Goal: Navigation & Orientation: Find specific page/section

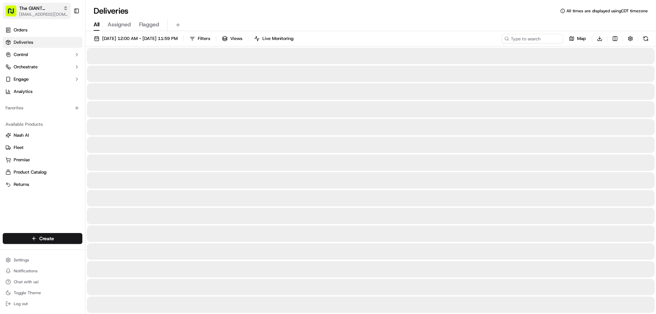
click at [31, 11] on span "The GIANT Company" at bounding box center [39, 8] width 41 height 7
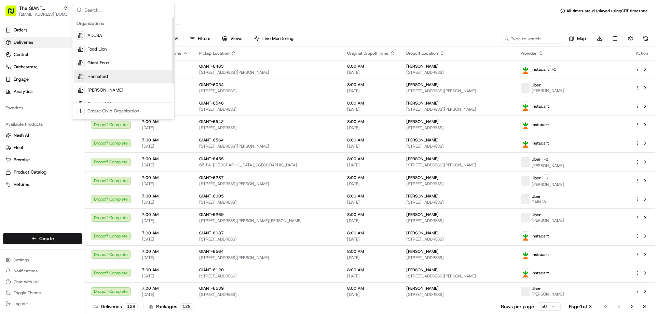
click at [102, 79] on span "Hannaford" at bounding box center [97, 76] width 20 height 6
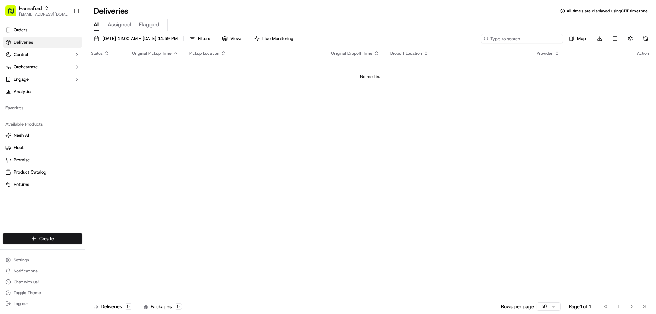
click at [525, 41] on input at bounding box center [522, 39] width 82 height 10
click at [27, 56] on span "Control" at bounding box center [21, 55] width 14 height 6
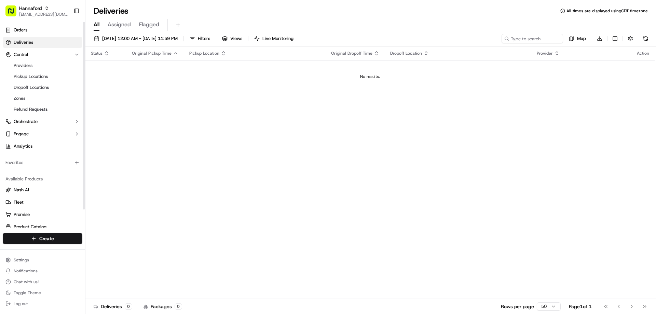
click at [27, 43] on span "Deliveries" at bounding box center [23, 42] width 19 height 6
click at [36, 75] on span "Pickup Locations" at bounding box center [31, 76] width 34 height 6
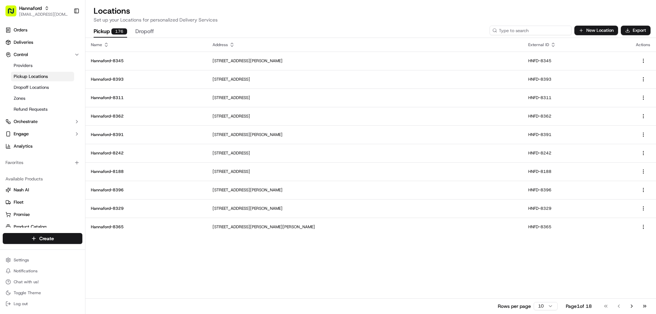
click at [537, 33] on input at bounding box center [530, 31] width 82 height 10
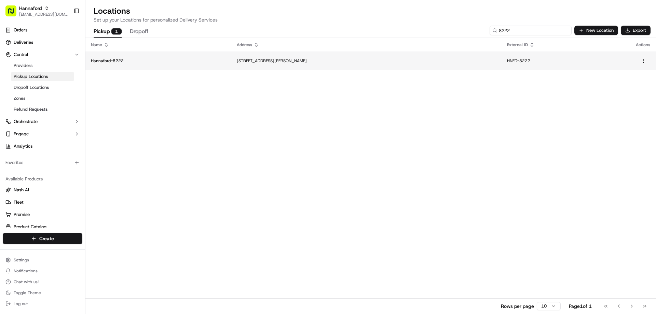
type input "8222"
click at [283, 64] on td "[STREET_ADDRESS][PERSON_NAME]" at bounding box center [366, 61] width 270 height 18
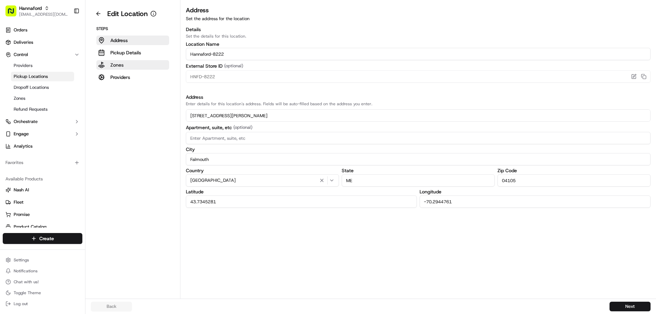
click at [119, 67] on p "Zones" at bounding box center [116, 64] width 13 height 7
